Goal: Task Accomplishment & Management: Use online tool/utility

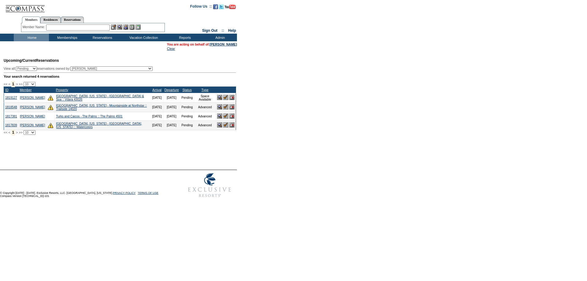
click at [224, 100] on img at bounding box center [225, 97] width 5 height 5
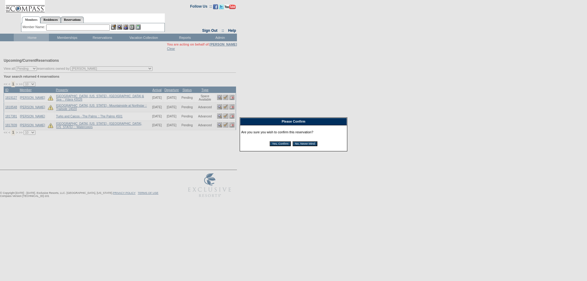
click at [281, 144] on input "Yes, Confirm" at bounding box center [279, 143] width 21 height 5
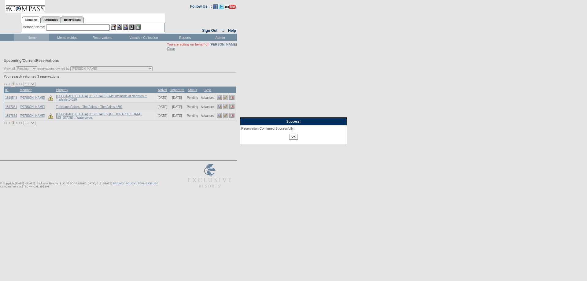
click at [291, 140] on input "OK" at bounding box center [293, 137] width 8 height 6
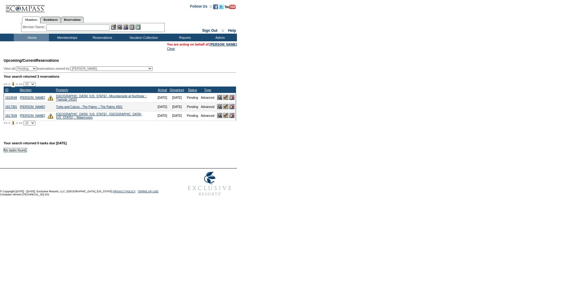
click at [37, 47] on td "You are acting on behalf of: Stefan Snapper Clear" at bounding box center [119, 46] width 237 height 9
click at [62, 28] on input "text" at bounding box center [78, 27] width 64 height 6
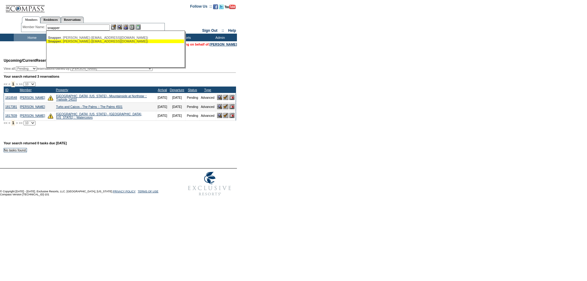
click at [69, 40] on div "Snapper , Stefan (stefansnapper@yahoo.com)" at bounding box center [115, 41] width 134 height 4
type input "Snapper, Stefan (stefansnapper@yahoo.com)"
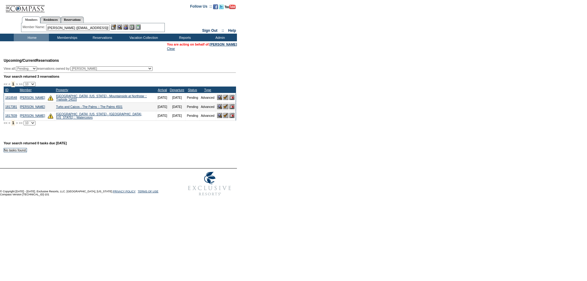
click at [127, 28] on img at bounding box center [125, 26] width 5 height 5
click at [122, 26] on img at bounding box center [119, 26] width 5 height 5
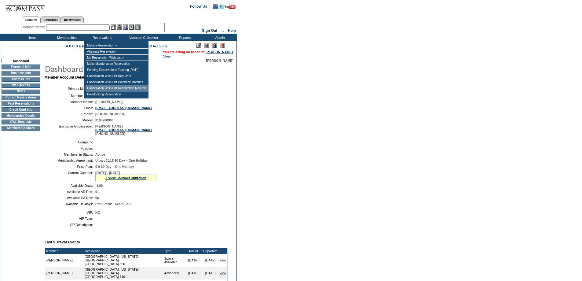
click at [111, 89] on td "Cancellation Wish List Reservation Removal" at bounding box center [117, 88] width 62 height 6
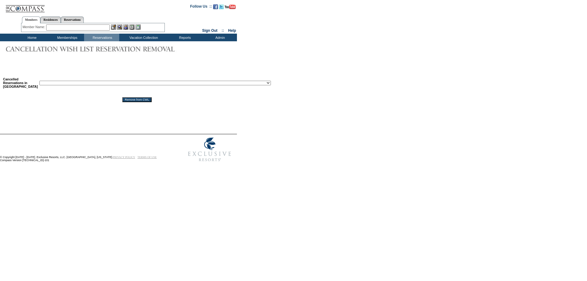
click at [197, 85] on select "Reservation ID: 1817610 (Miami Beach, Florida - 1 Hotel South Beach : 12/4/2025…" at bounding box center [154, 83] width 231 height 5
select select "1818863"
click at [39, 82] on select "Reservation ID: 1817610 (Miami Beach, Florida - 1 Hotel South Beach : 12/4/2025…" at bounding box center [154, 83] width 231 height 5
click at [133, 102] on input "Remove from CWL" at bounding box center [136, 99] width 29 height 5
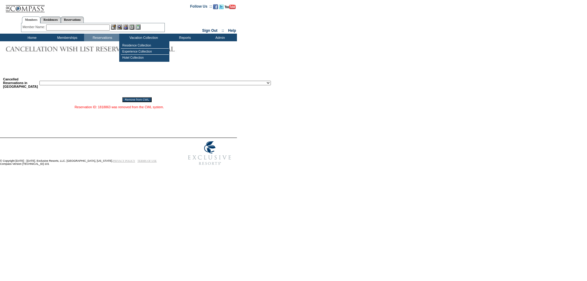
click at [72, 26] on input "text" at bounding box center [78, 27] width 64 height 6
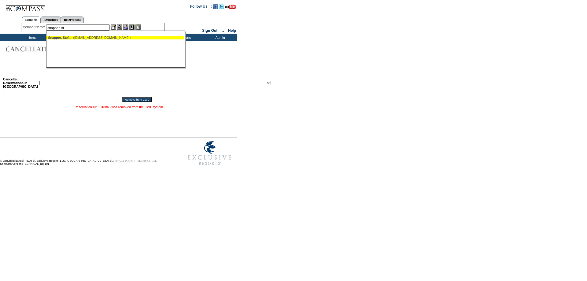
drag, startPoint x: 77, startPoint y: 38, endPoint x: 128, endPoint y: 3, distance: 62.4
click at [76, 36] on div "Snapper, St efan ([EMAIL_ADDRESS][DOMAIN_NAME])" at bounding box center [115, 38] width 134 height 4
type input "[PERSON_NAME] ([EMAIL_ADDRESS][DOMAIN_NAME])"
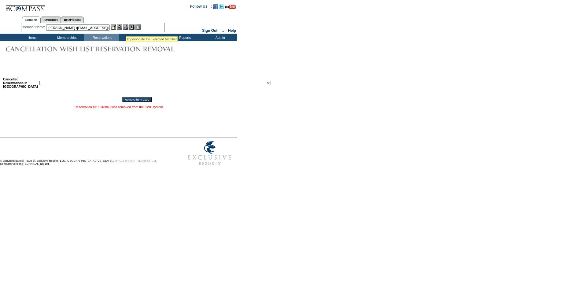
click at [126, 29] on img at bounding box center [125, 26] width 5 height 5
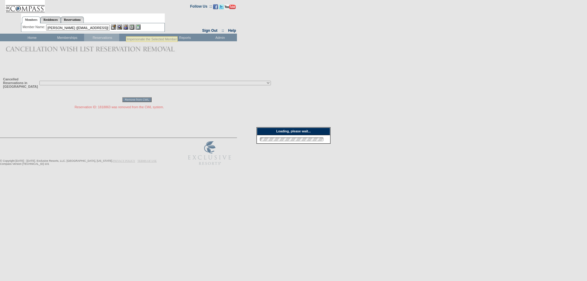
click at [122, 27] on img at bounding box center [119, 26] width 5 height 5
